Goal: Task Accomplishment & Management: Manage account settings

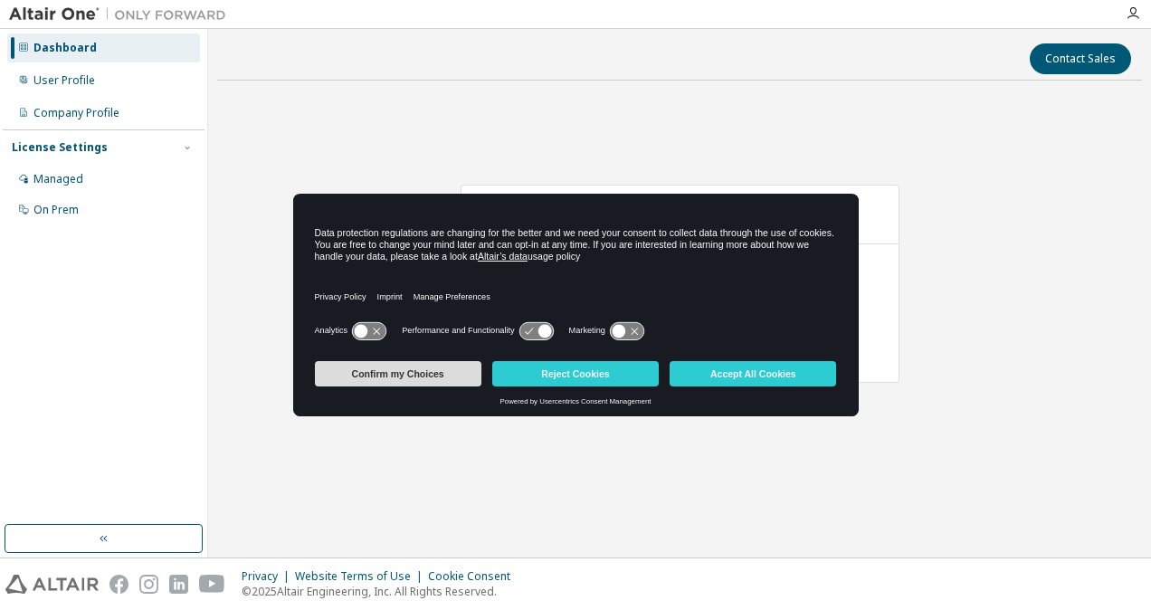
click at [373, 374] on button "Confirm my Choices" at bounding box center [398, 373] width 167 height 25
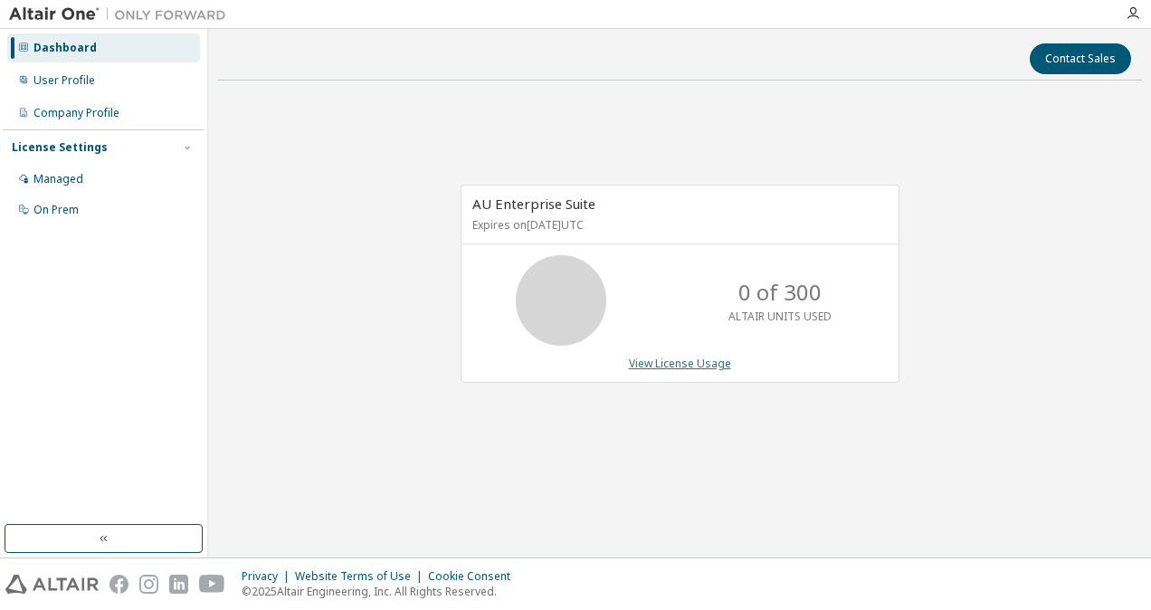
click at [652, 366] on link "View License Usage" at bounding box center [680, 363] width 102 height 15
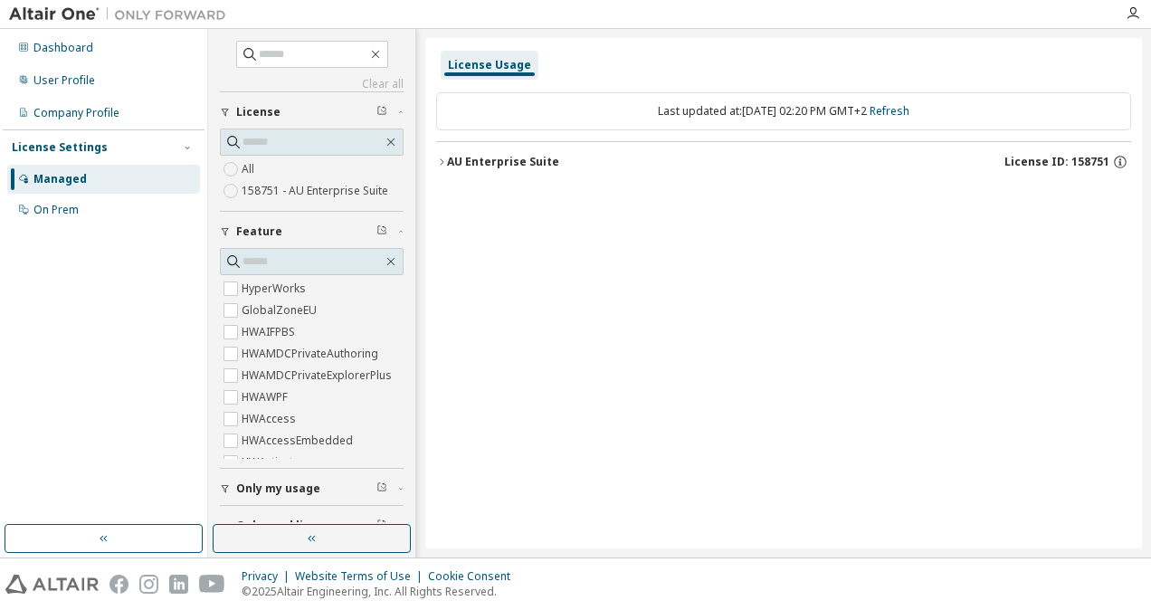
click at [446, 157] on icon "button" at bounding box center [441, 162] width 11 height 11
